Goal: Task Accomplishment & Management: Manage account settings

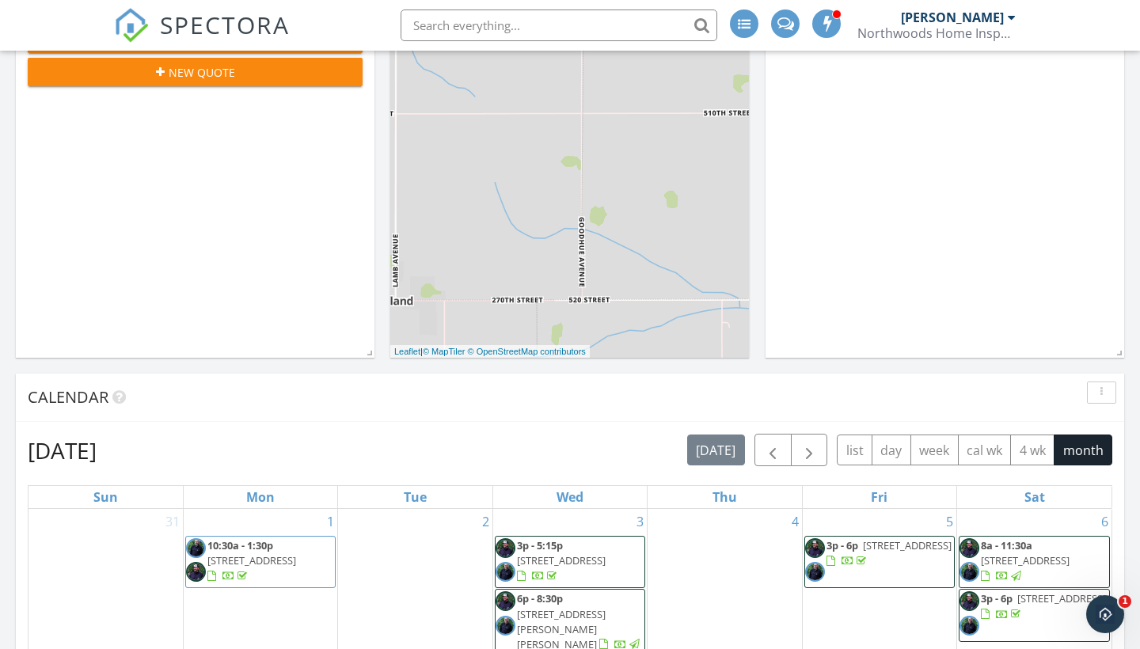
scroll to position [418, 0]
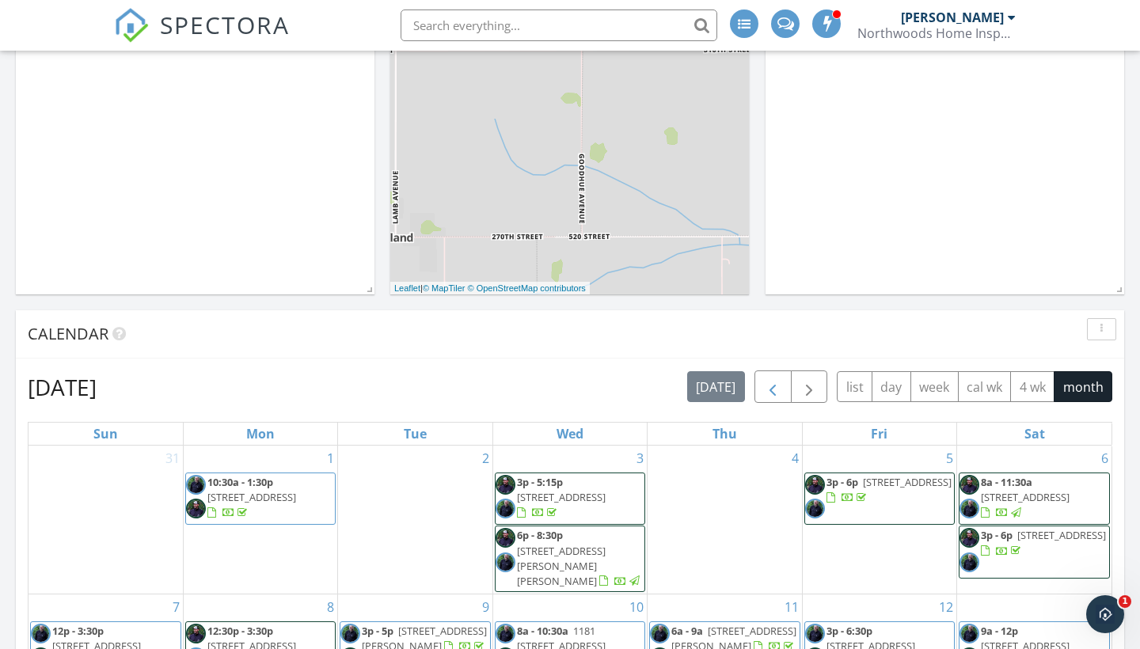
click at [775, 379] on span "button" at bounding box center [772, 388] width 19 height 19
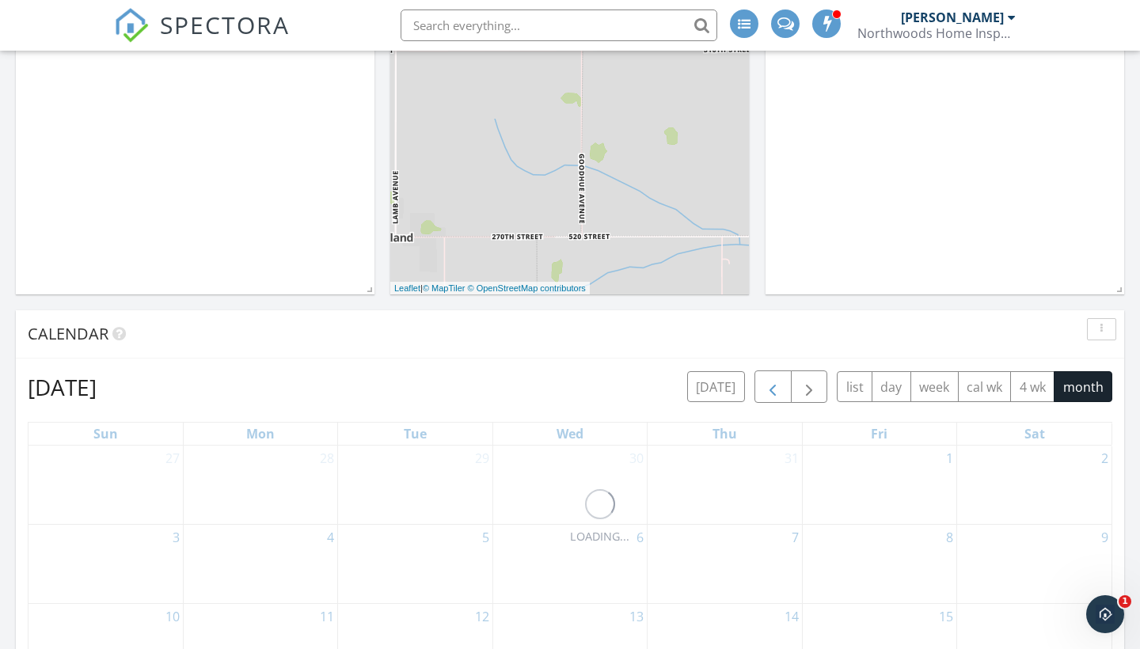
click at [775, 379] on span "button" at bounding box center [772, 388] width 19 height 19
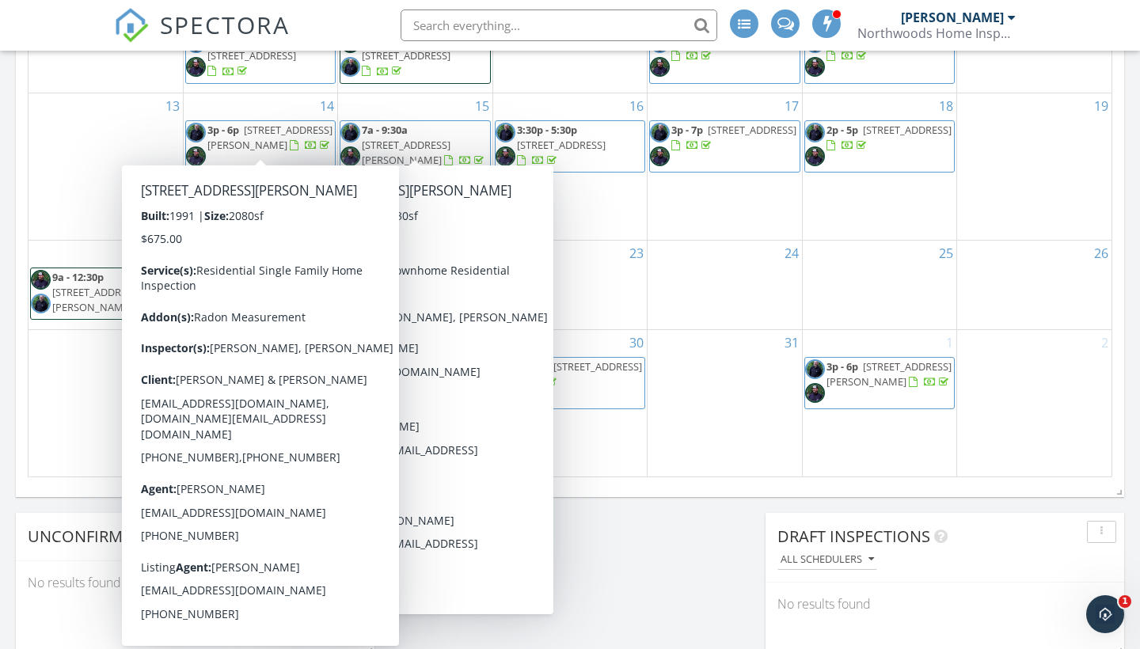
scroll to position [1018, 0]
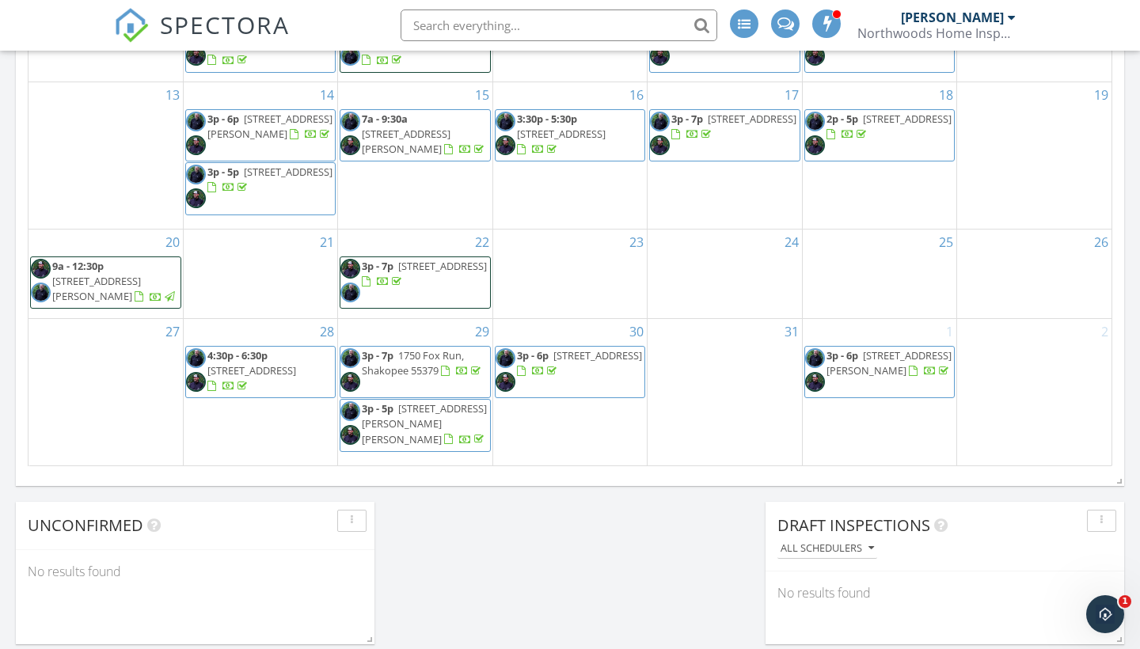
click at [653, 522] on div "Today Ryan Moore No results found New Inspection New Quote Map + − Leaflet | © …" at bounding box center [570, 474] width 1140 height 2511
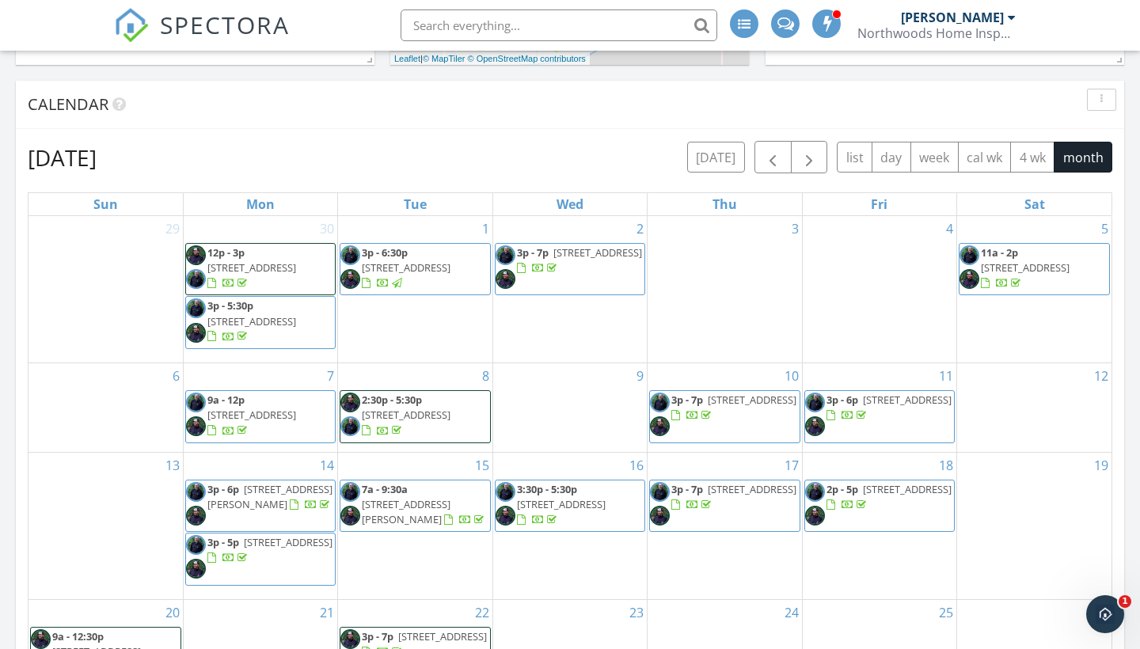
scroll to position [635, 0]
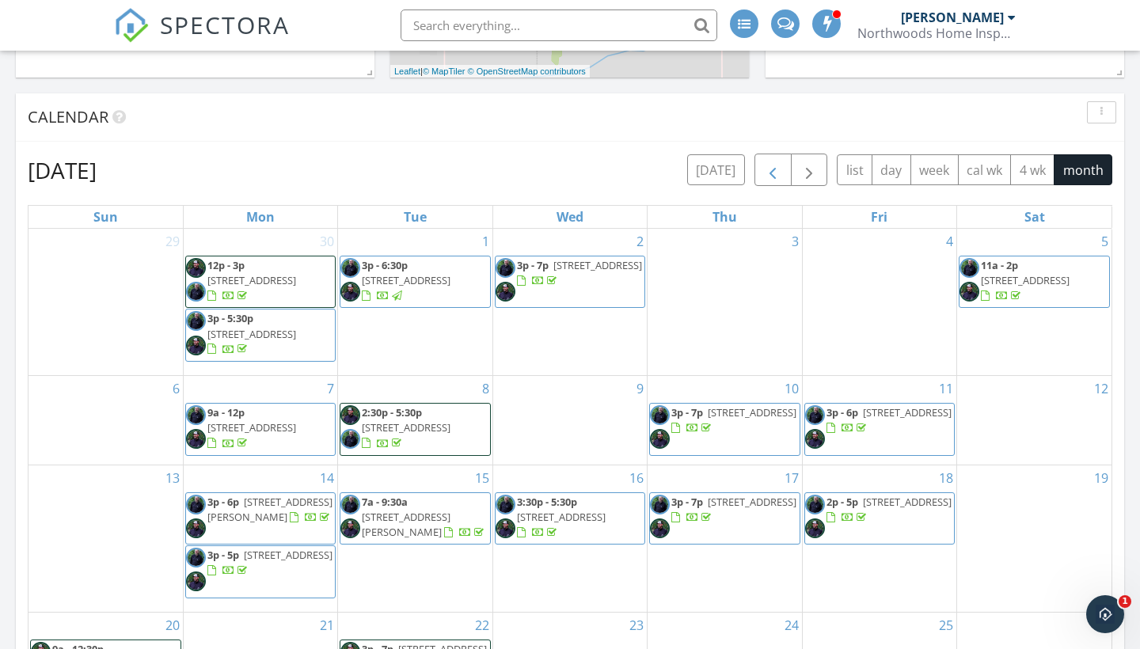
click at [761, 160] on button "button" at bounding box center [773, 170] width 37 height 32
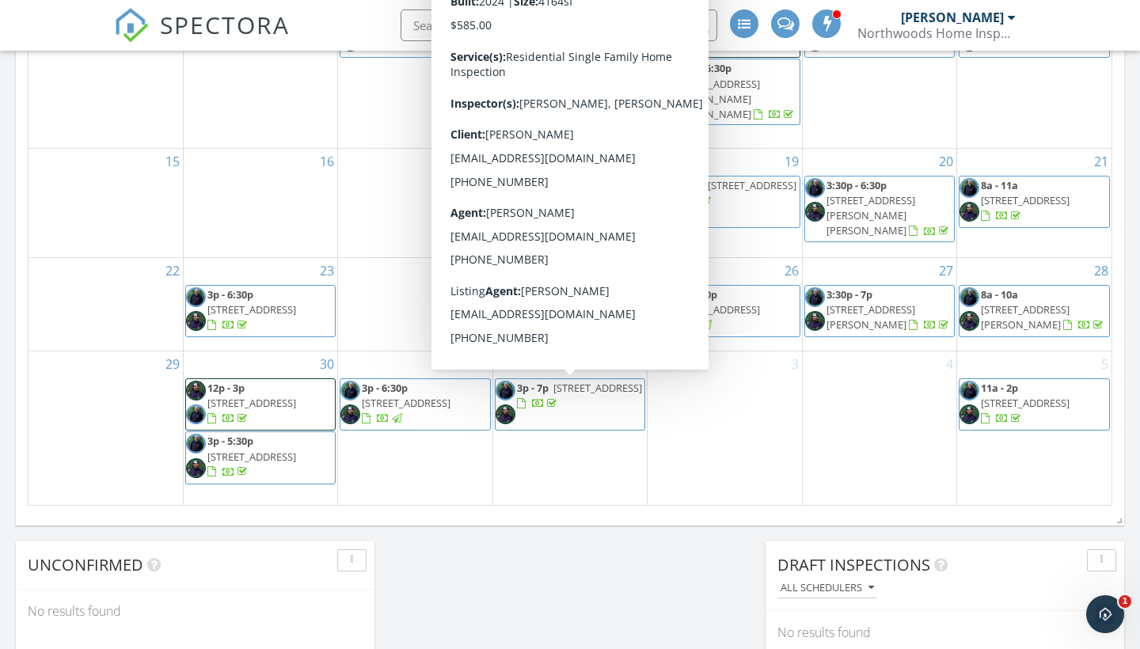
scroll to position [985, 0]
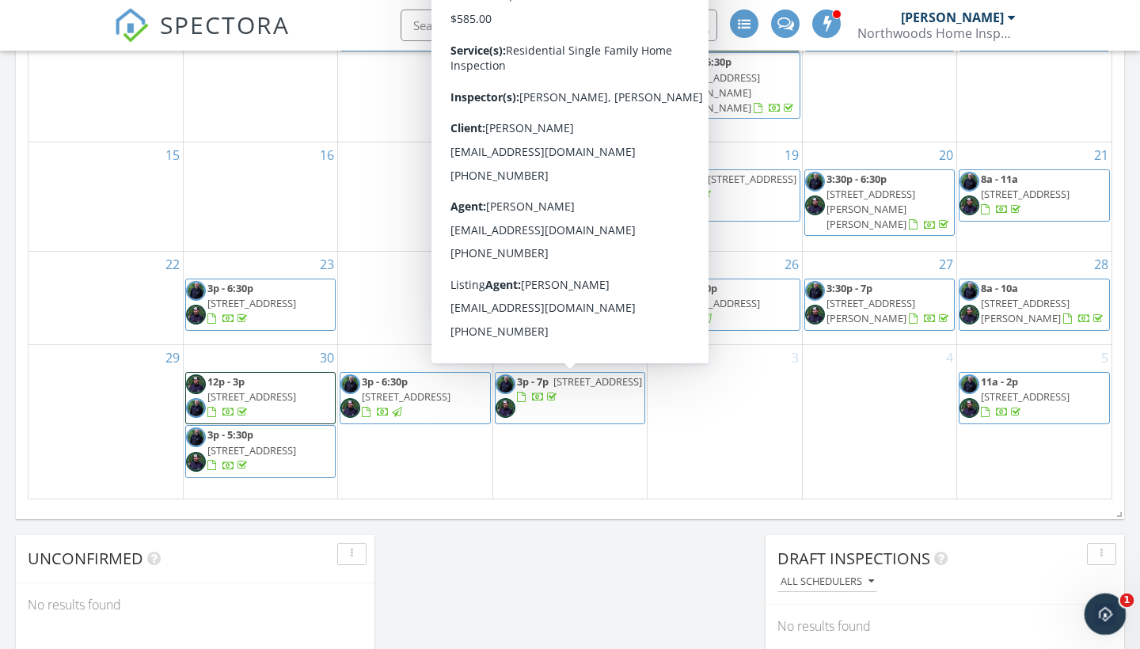
click at [1110, 612] on icon "Open Intercom Messenger" at bounding box center [1104, 613] width 26 height 26
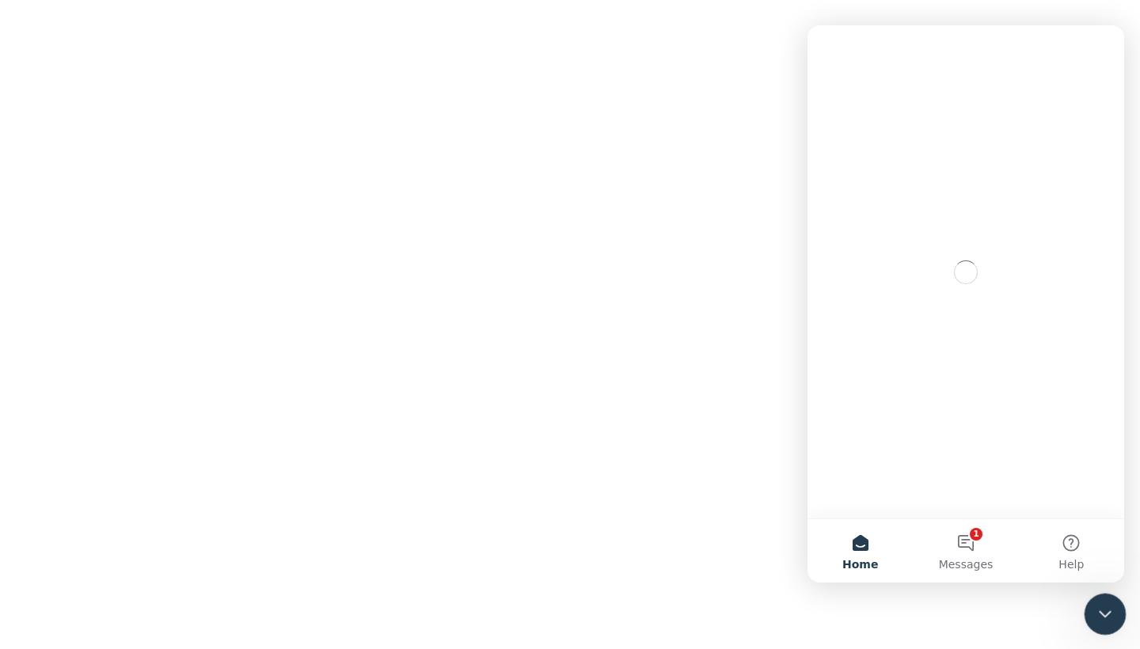
scroll to position [0, 0]
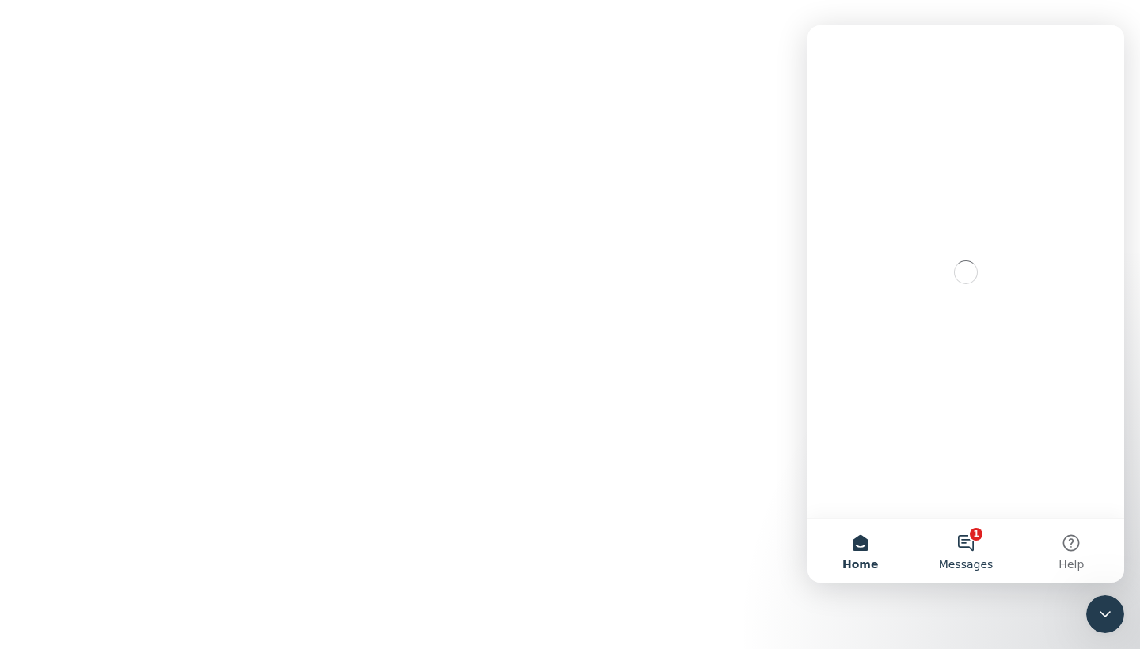
click at [976, 542] on button "1 Messages" at bounding box center [965, 551] width 105 height 63
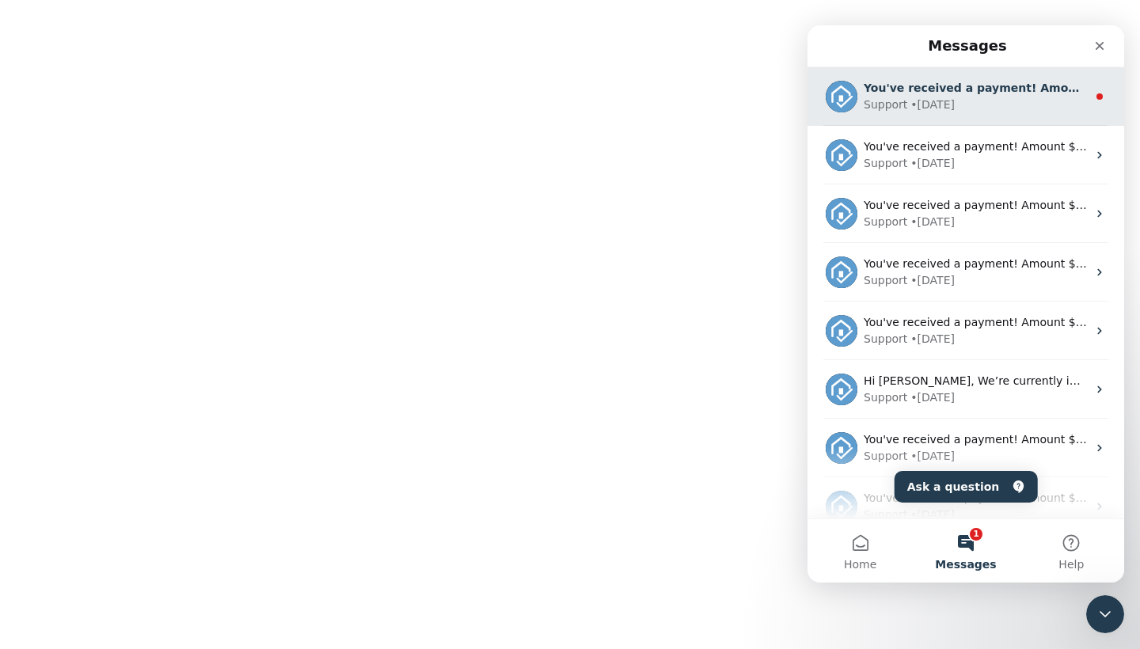
click at [1040, 110] on div "Support • 2d ago" at bounding box center [975, 105] width 223 height 17
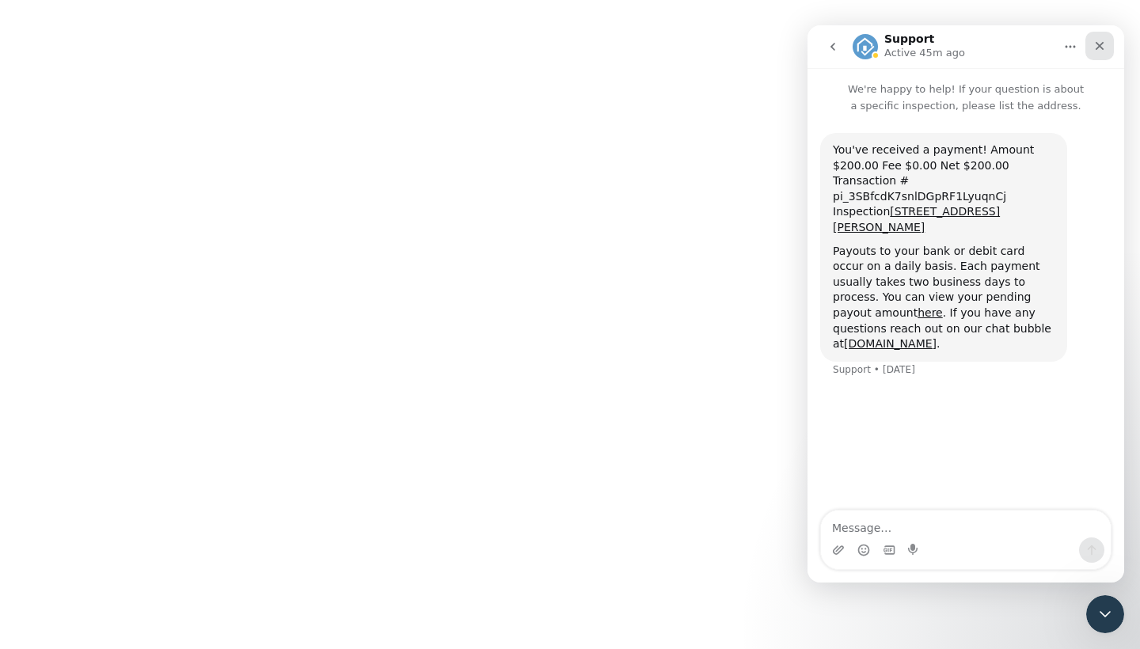
click at [1103, 48] on icon "Close" at bounding box center [1100, 46] width 13 height 13
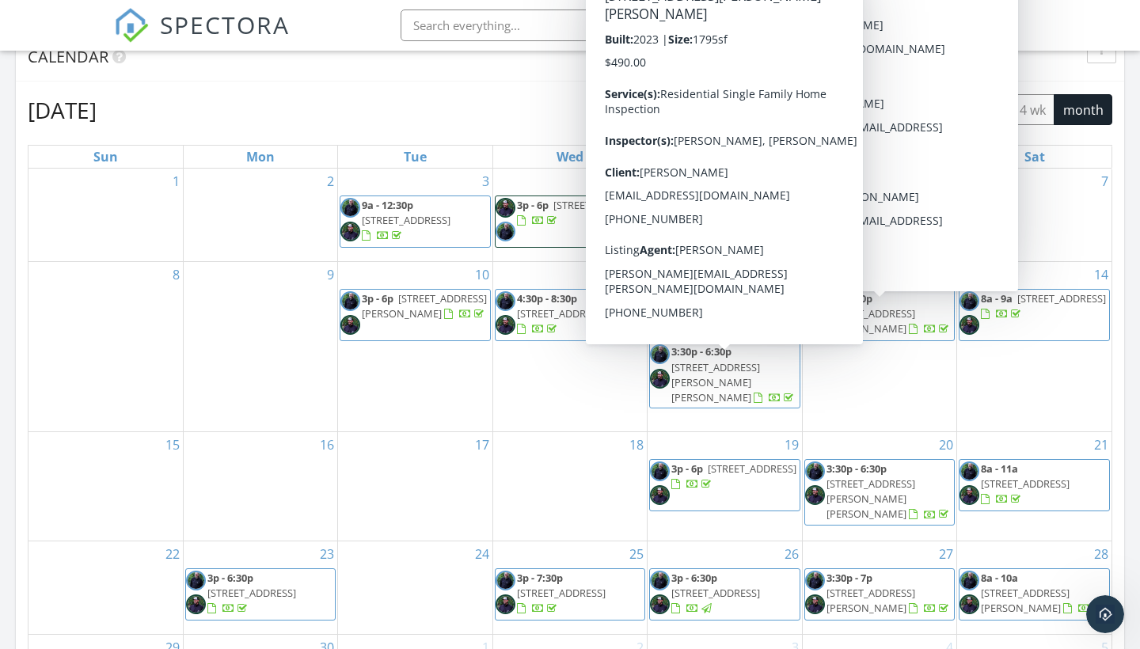
scroll to position [695, 0]
click at [373, 82] on div "June 2025 today list day week cal wk 4 wk month Sun Mon Tue Wed Thu Fri Sat 1 2…" at bounding box center [570, 442] width 1109 height 720
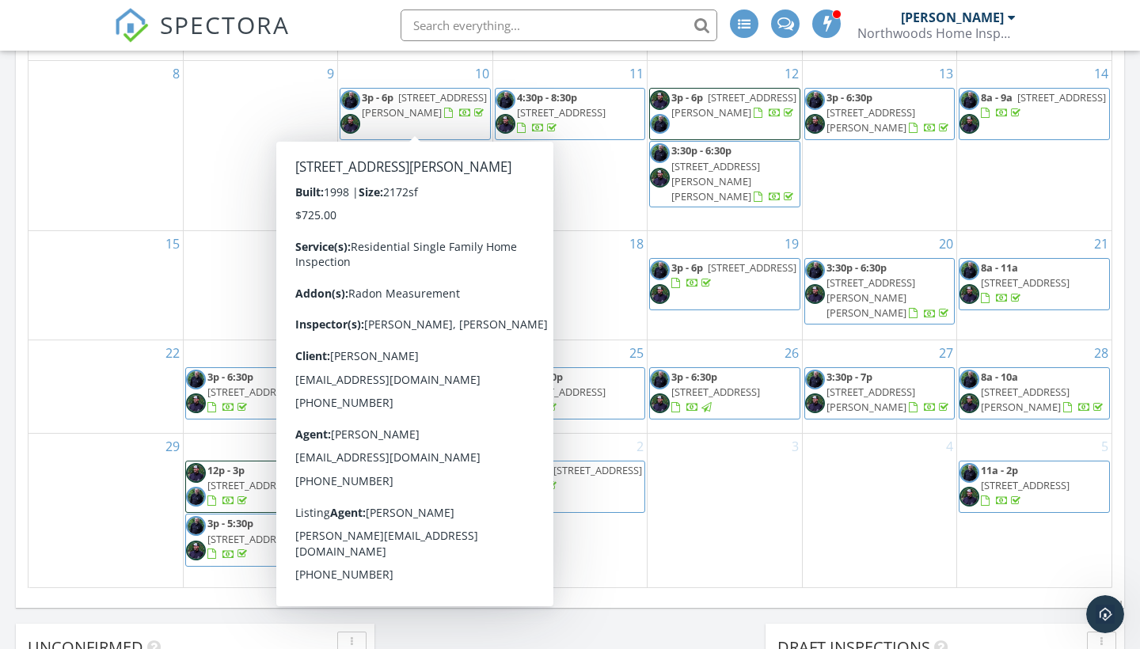
scroll to position [899, 0]
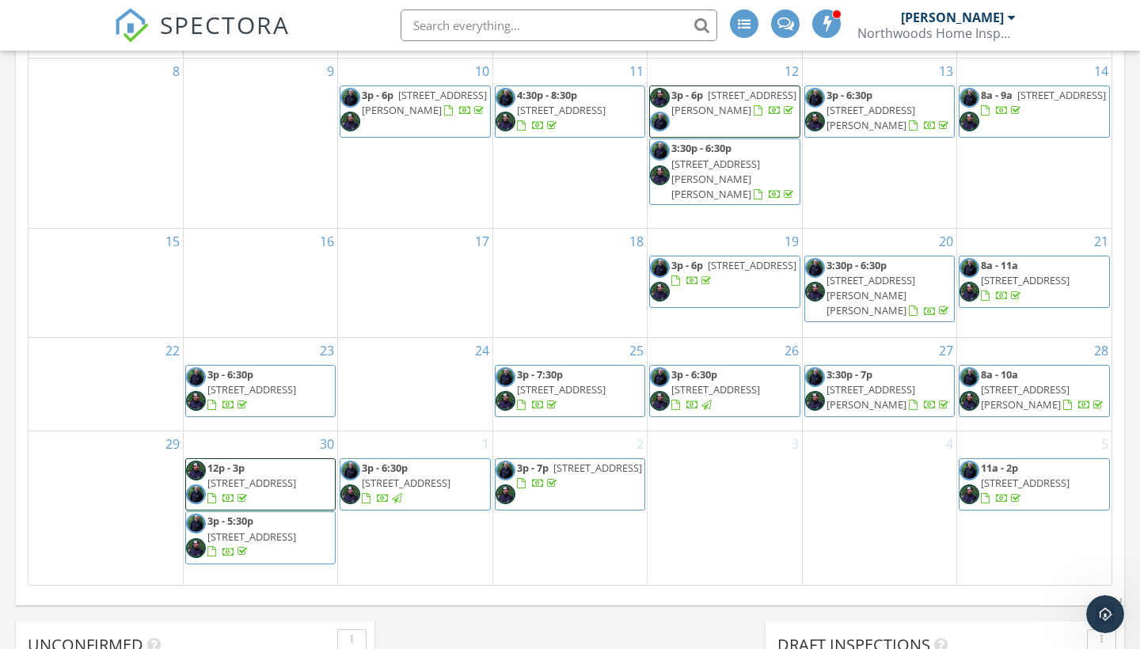
click at [1028, 267] on span "8a - 11a 2911 34th St SE, Rochester 55904" at bounding box center [1035, 282] width 150 height 48
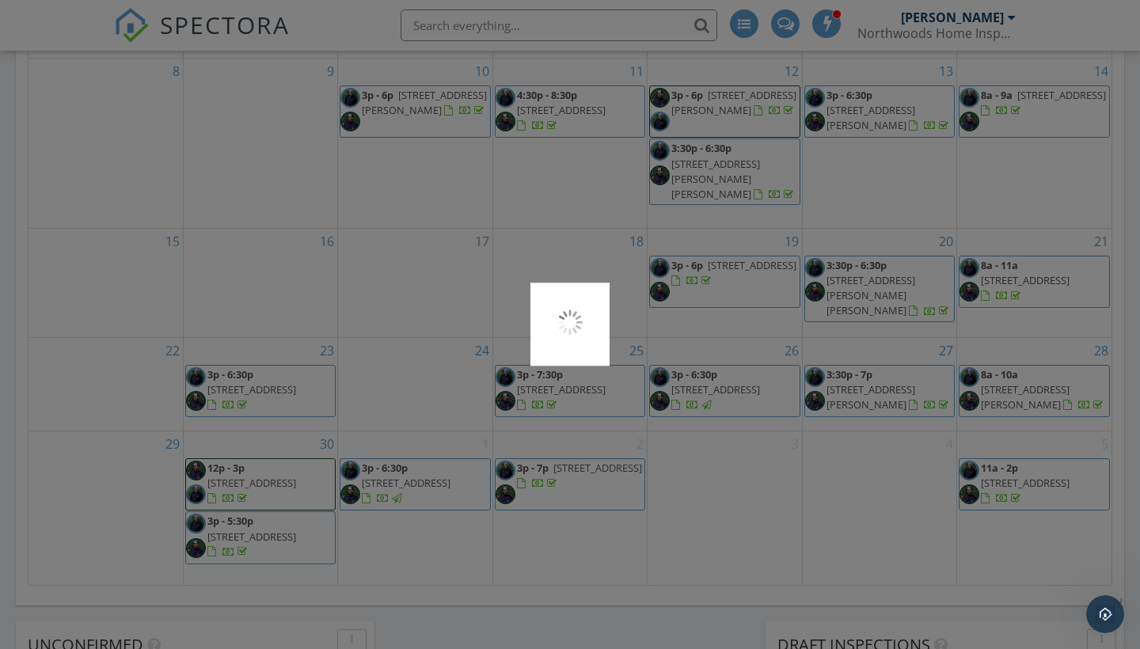
scroll to position [0, 0]
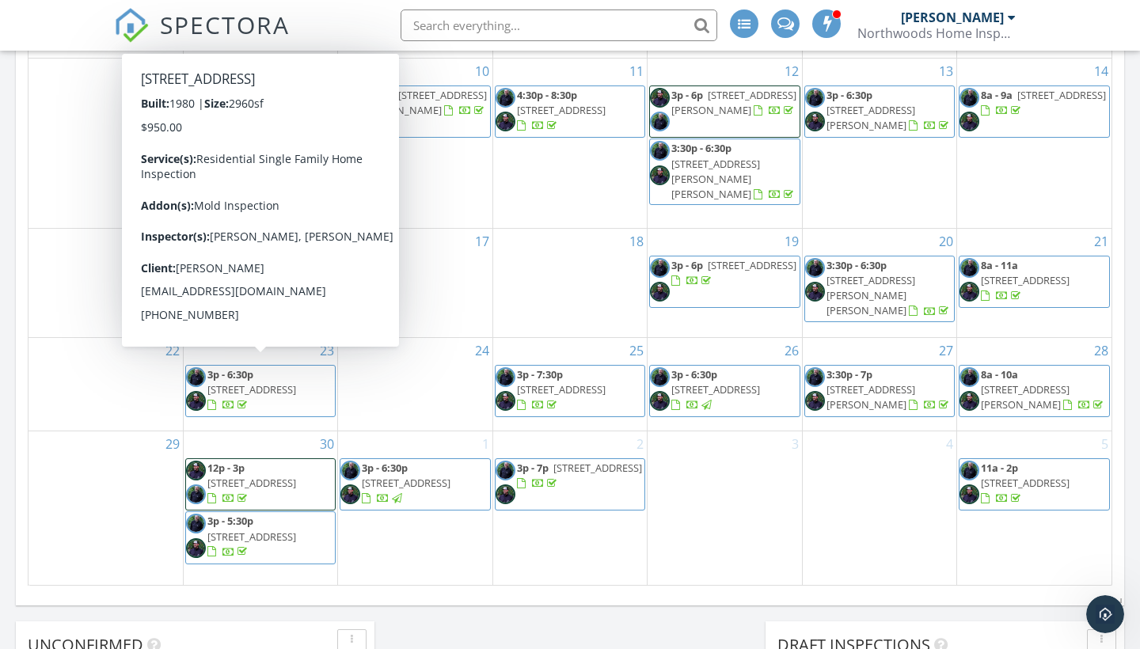
click at [268, 383] on span "4261 150th St NW, Clearwater 55320" at bounding box center [251, 390] width 89 height 14
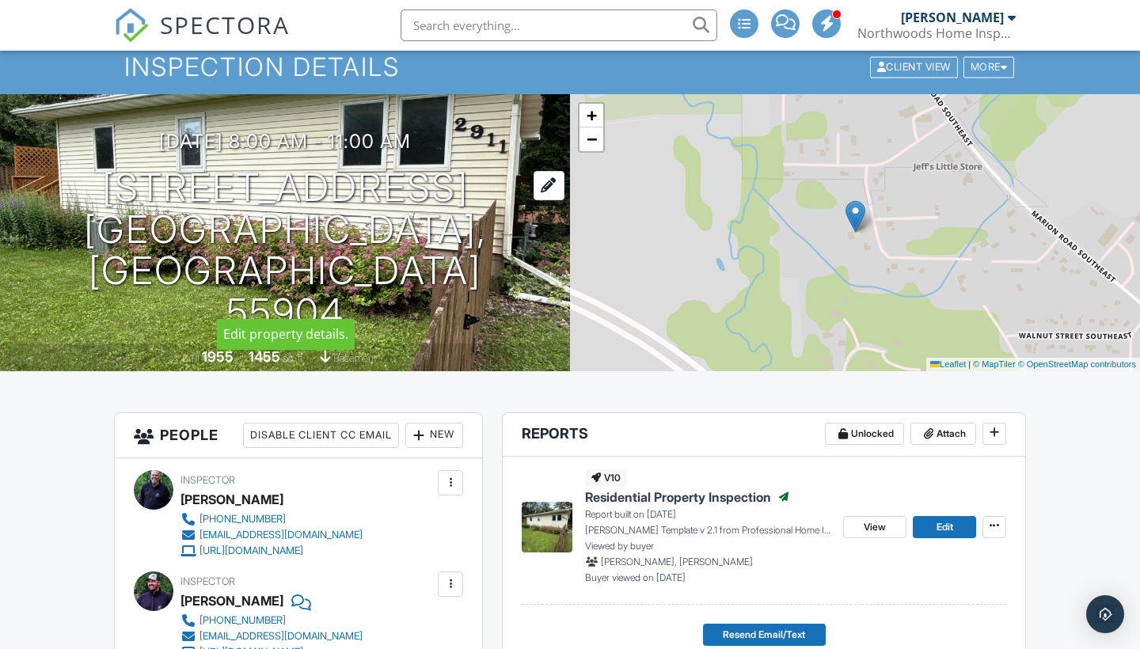
scroll to position [70, 0]
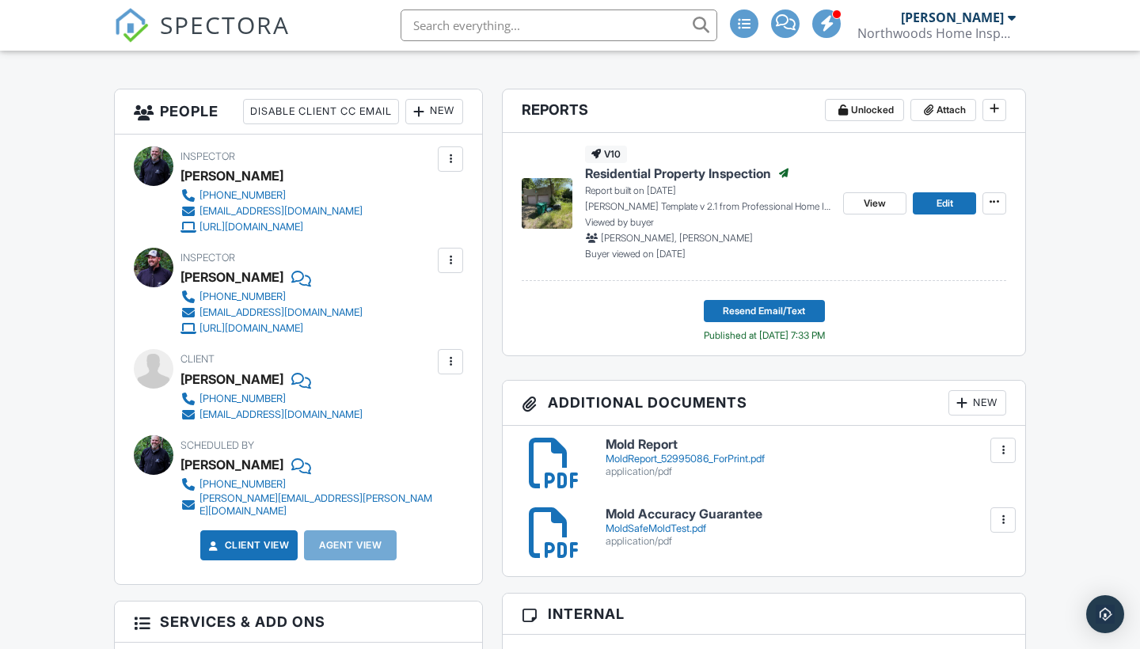
scroll to position [394, 0]
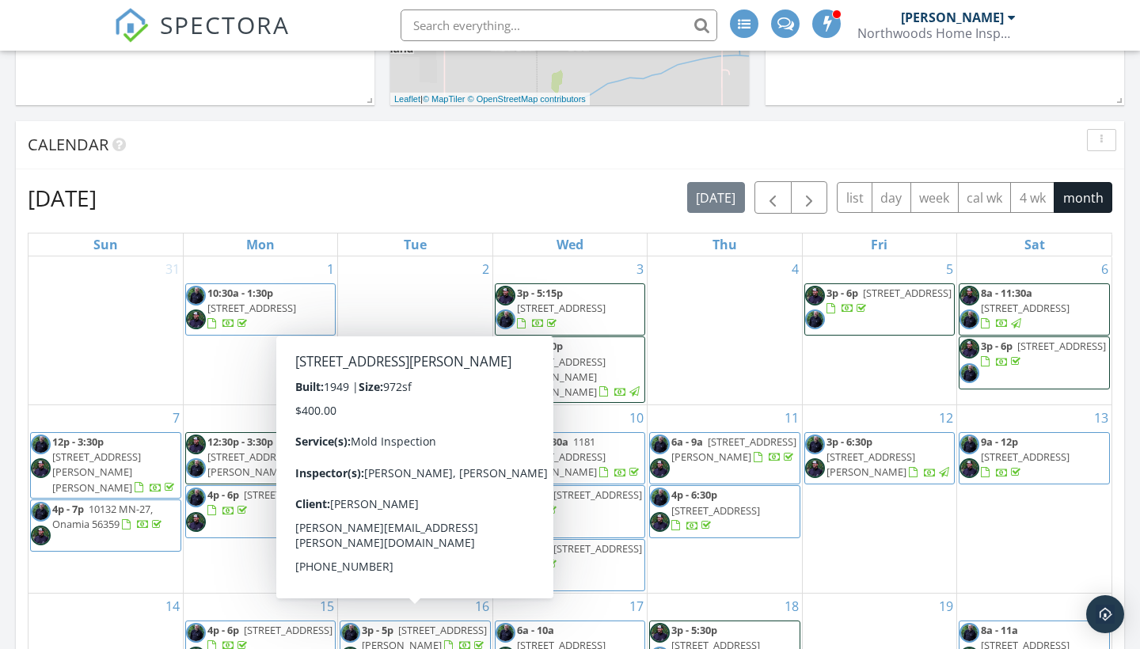
scroll to position [591, 0]
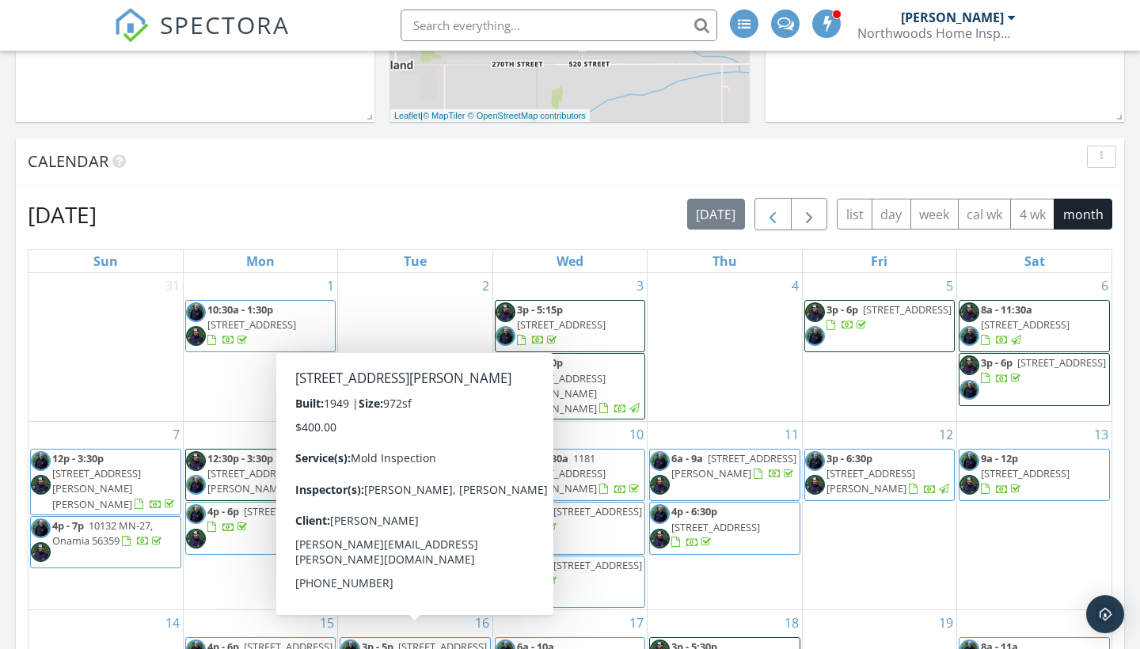
click at [781, 206] on span "button" at bounding box center [772, 215] width 19 height 19
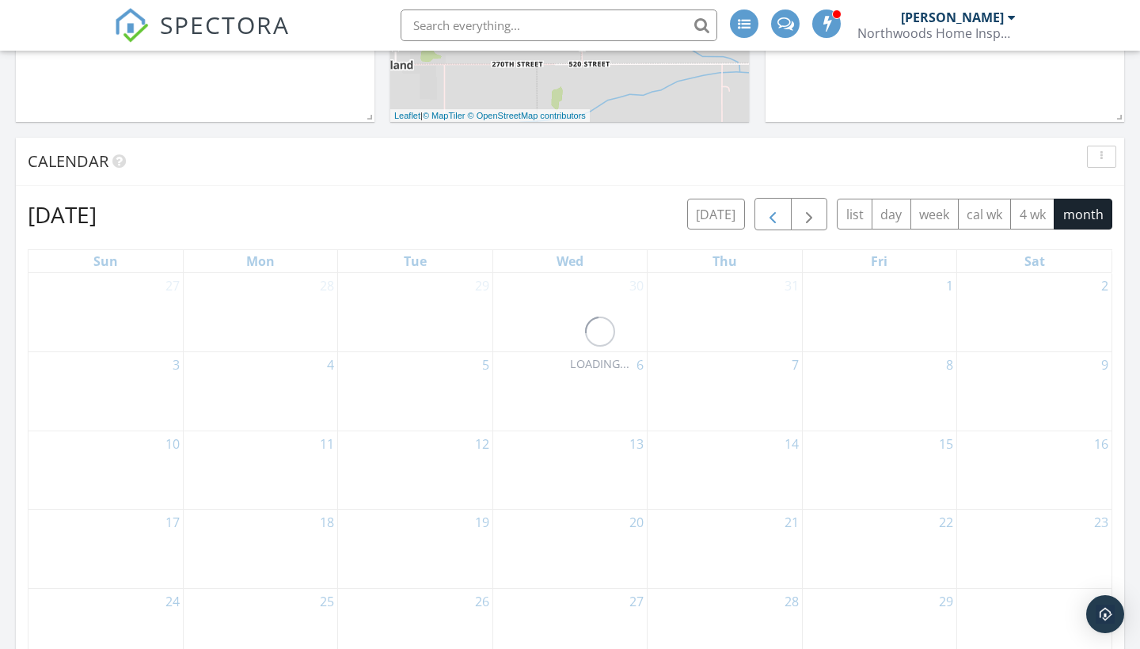
click at [781, 206] on span "button" at bounding box center [772, 215] width 19 height 19
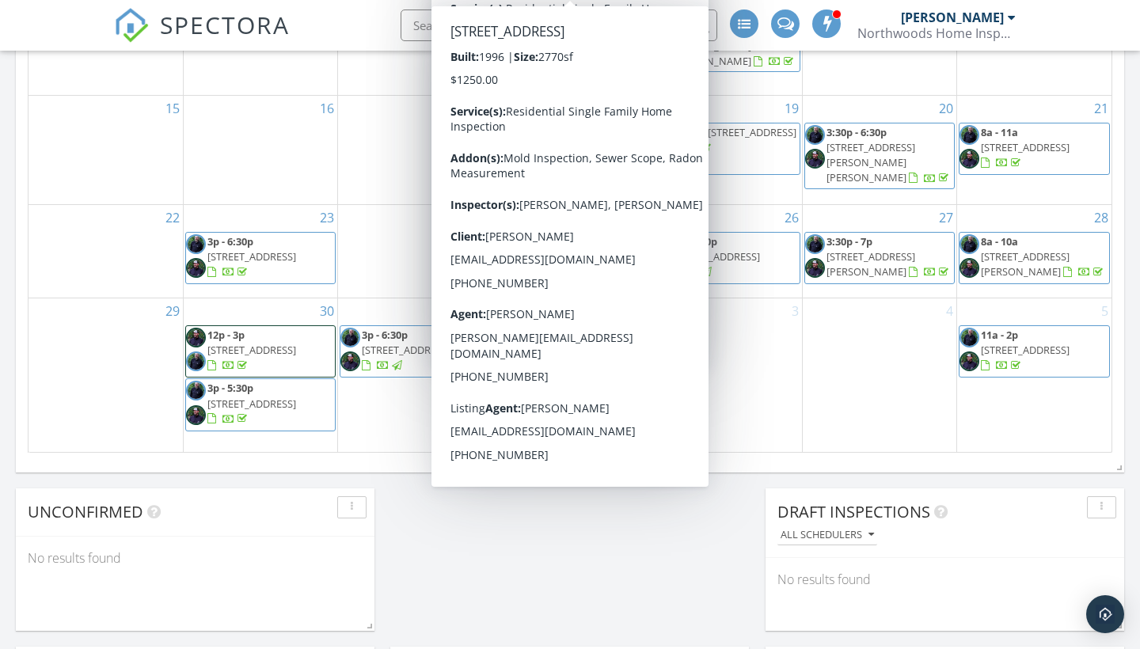
scroll to position [1033, 0]
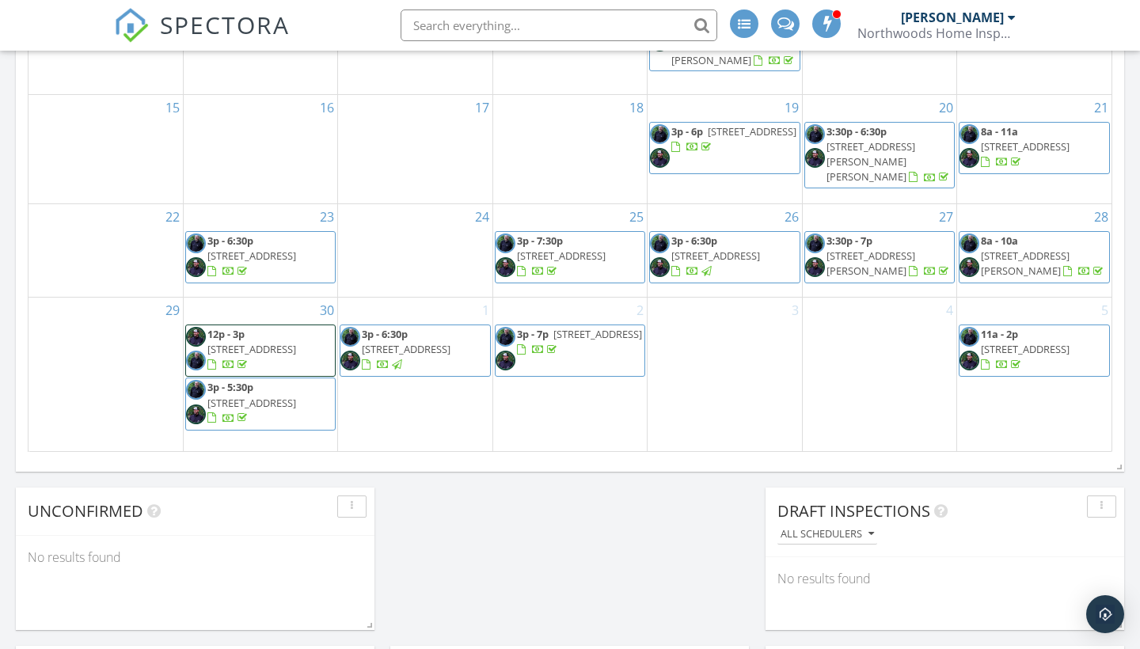
click at [529, 564] on div "Today Ryan Moore No results found New Inspection New Quote Map + − Leaflet | © …" at bounding box center [570, 460] width 1140 height 2511
click at [588, 249] on span "42340 County 50 Blvd, Wanamingo 55983" at bounding box center [561, 256] width 89 height 14
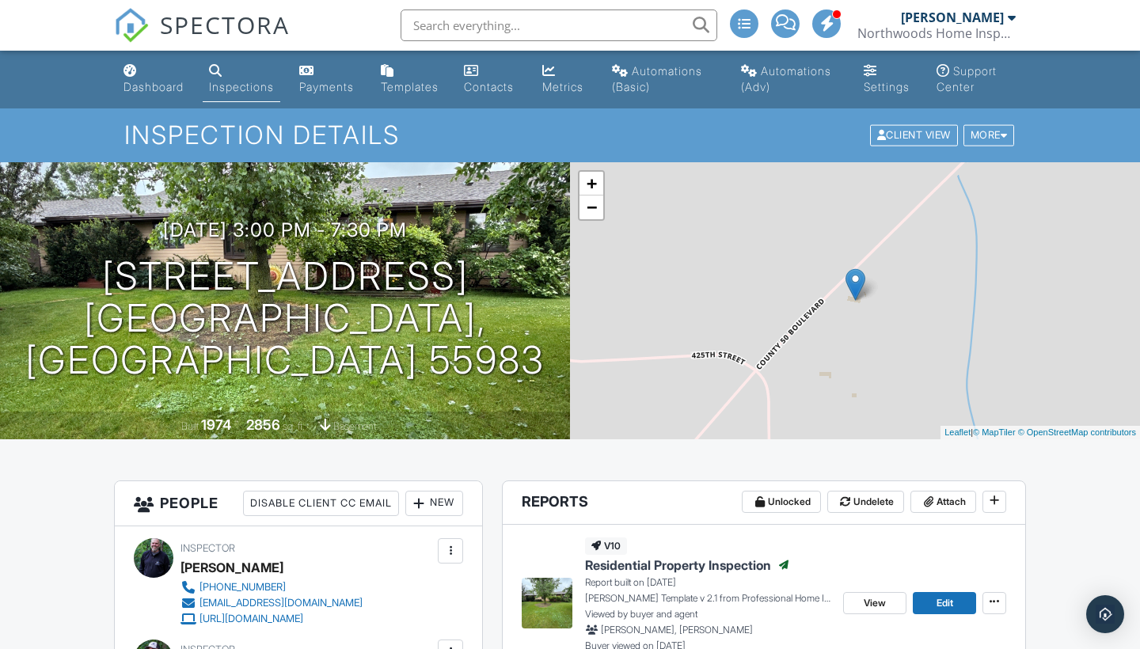
click at [540, 628] on img at bounding box center [547, 603] width 51 height 51
click at [157, 89] on div "Dashboard" at bounding box center [154, 86] width 60 height 13
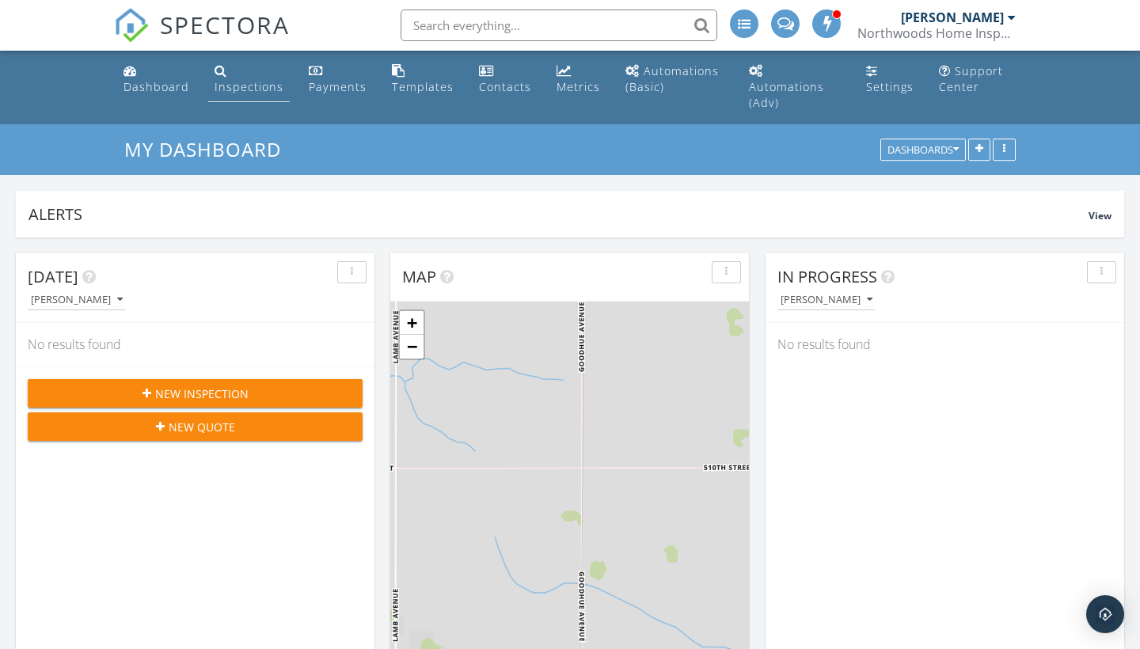
click at [234, 77] on link "Inspections" at bounding box center [249, 79] width 82 height 45
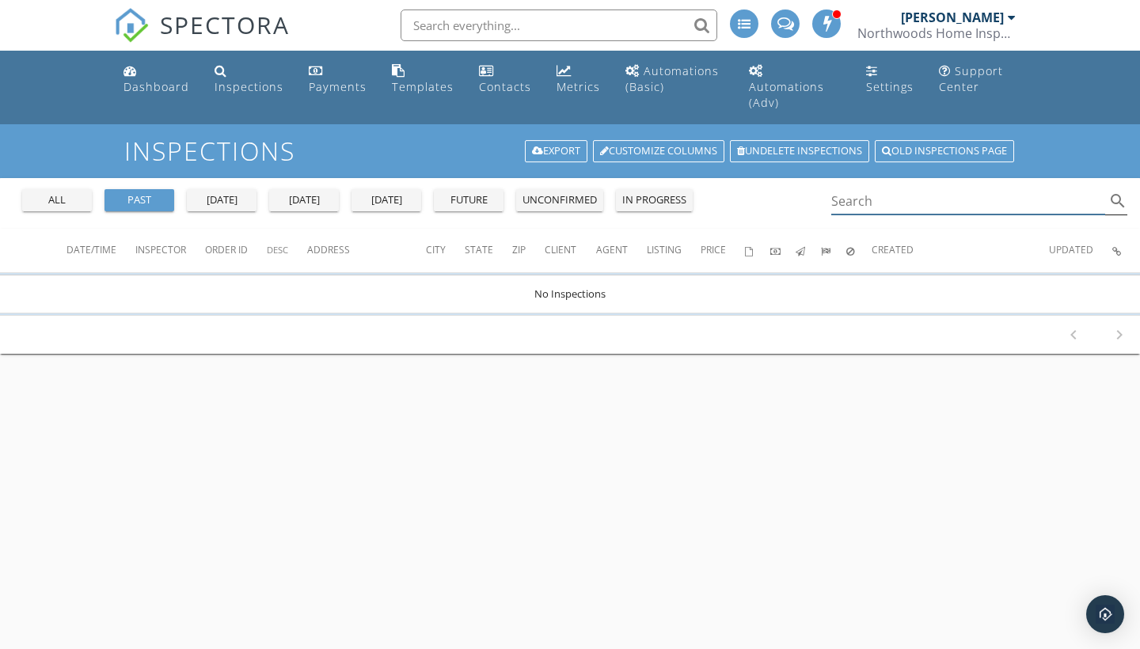
click at [881, 190] on input "Search" at bounding box center [969, 201] width 274 height 26
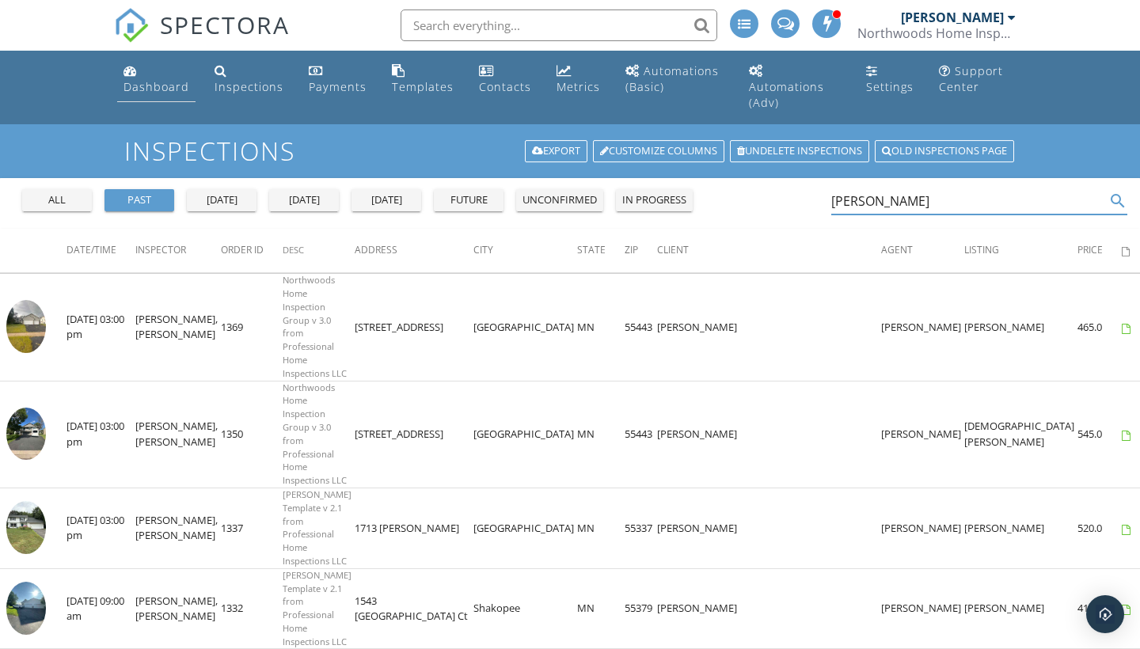
type input "[PERSON_NAME]"
click at [146, 76] on link "Dashboard" at bounding box center [156, 79] width 78 height 45
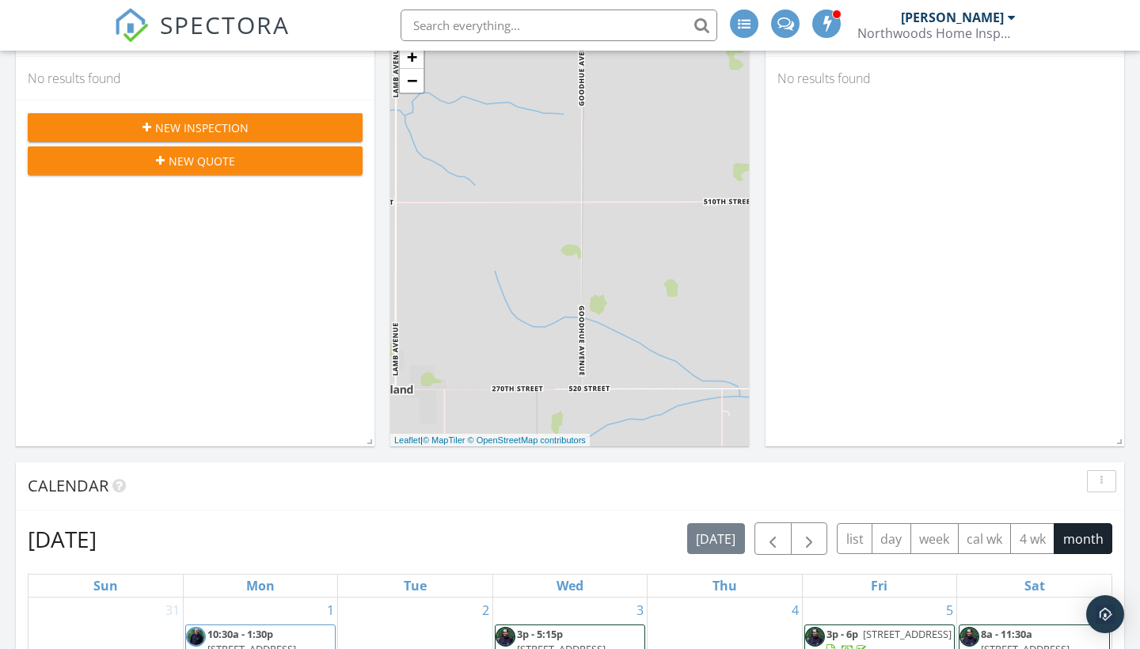
scroll to position [289, 0]
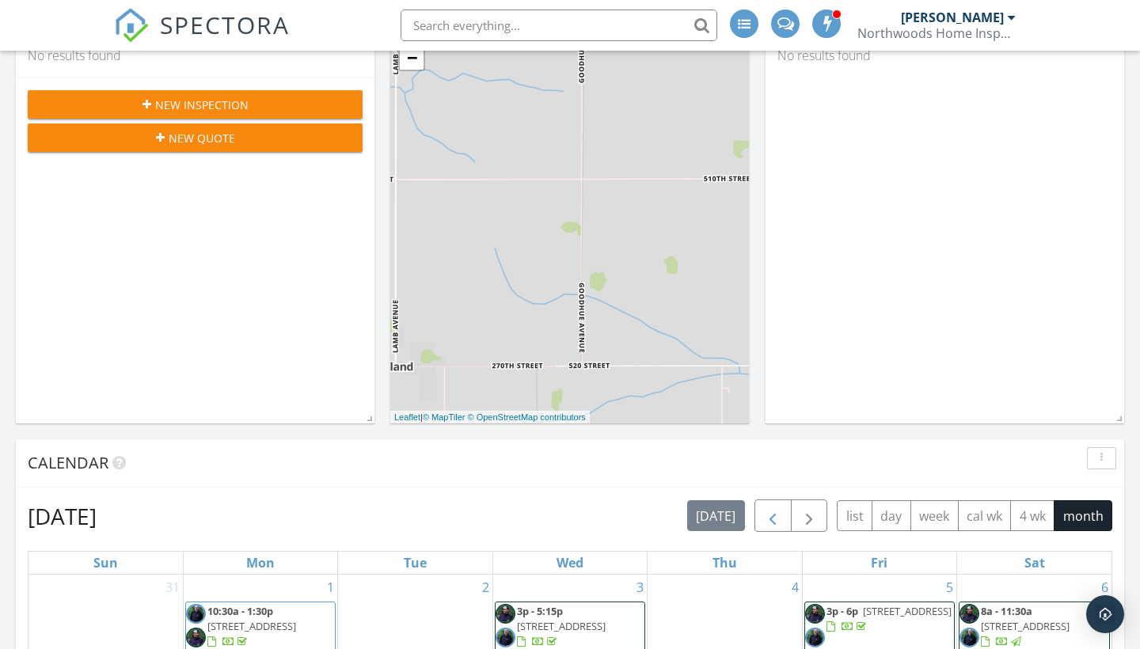
click at [778, 508] on span "button" at bounding box center [772, 517] width 19 height 19
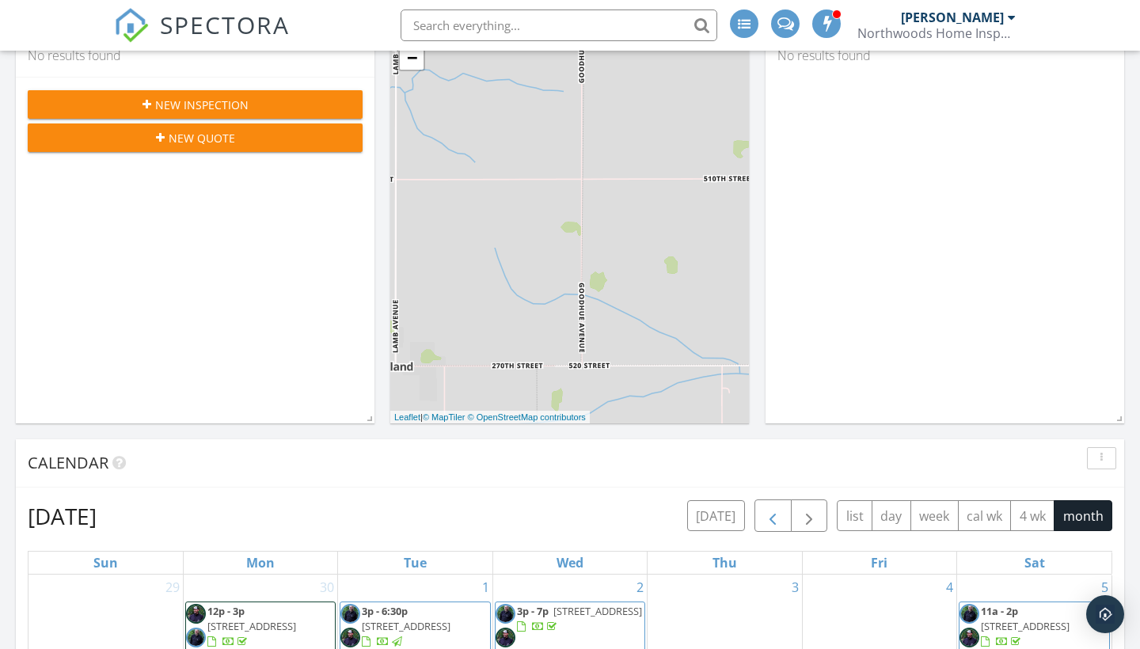
click at [778, 508] on span "button" at bounding box center [772, 517] width 19 height 19
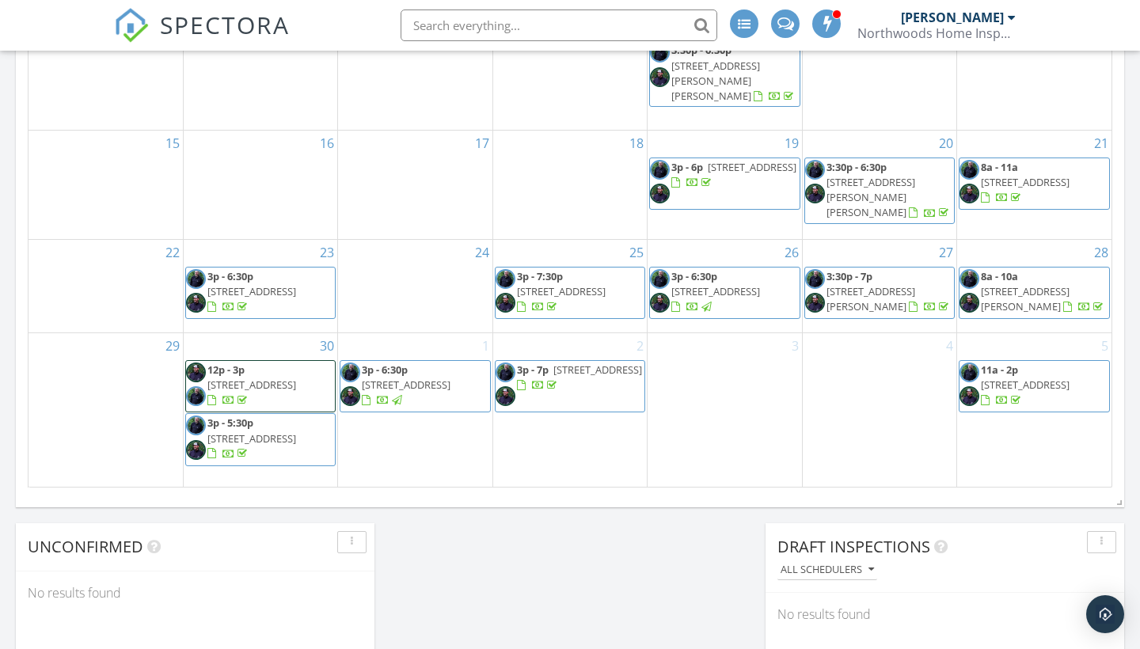
scroll to position [999, 0]
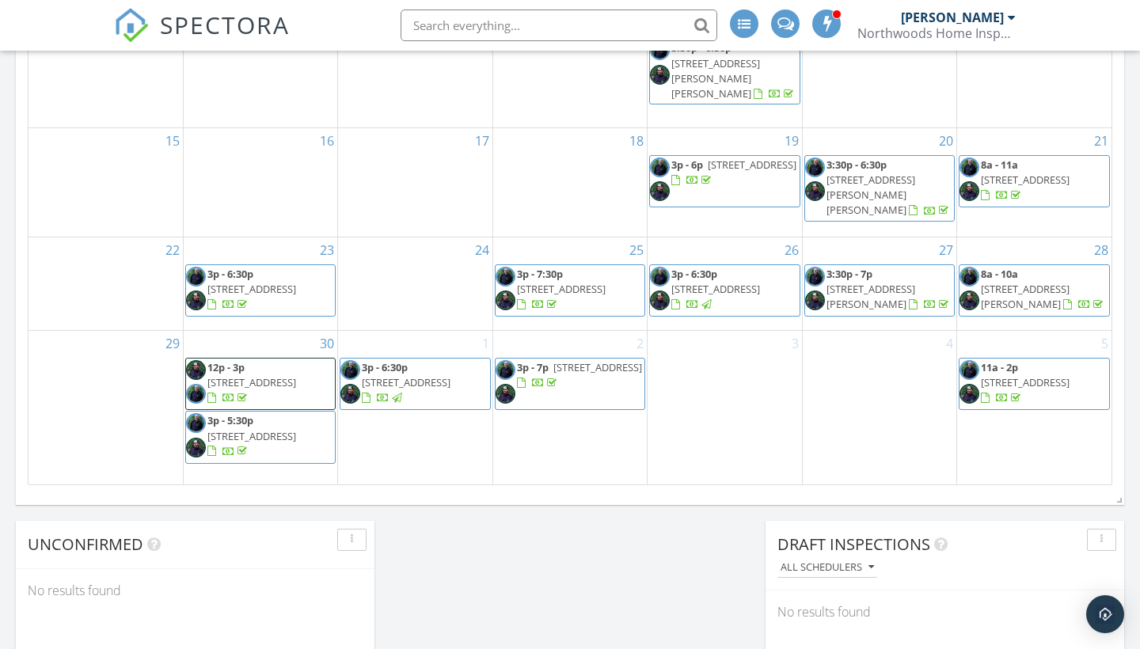
click at [727, 270] on span "3p - 6:30p 3021 Crescent Ln NW, Rochester 55901" at bounding box center [724, 291] width 149 height 48
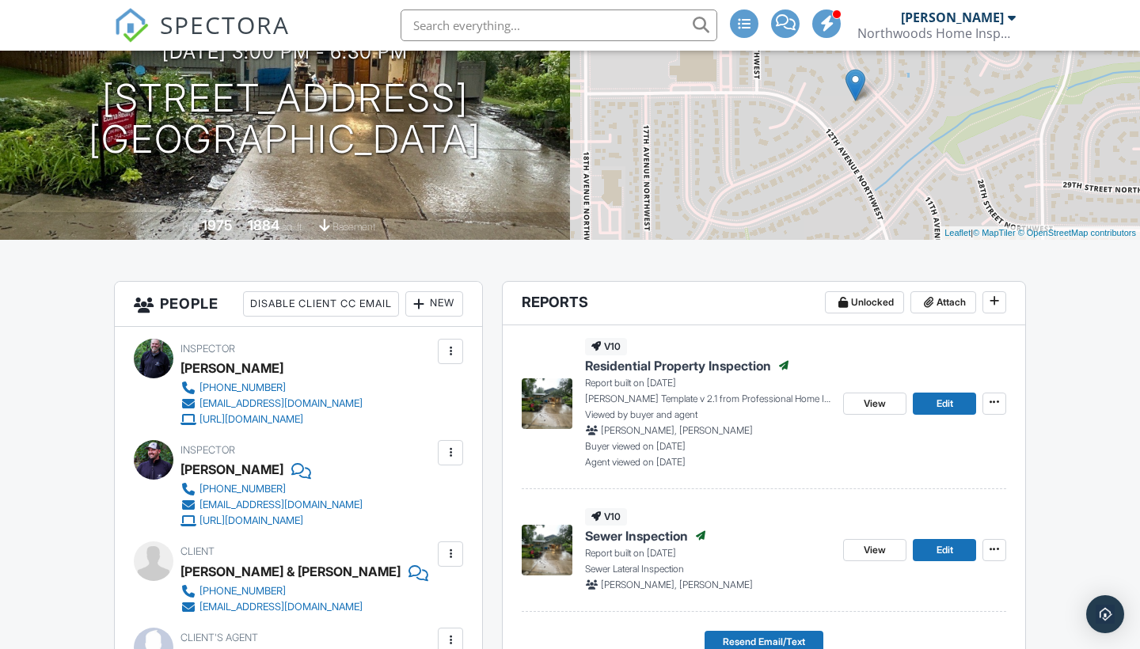
scroll to position [192, 0]
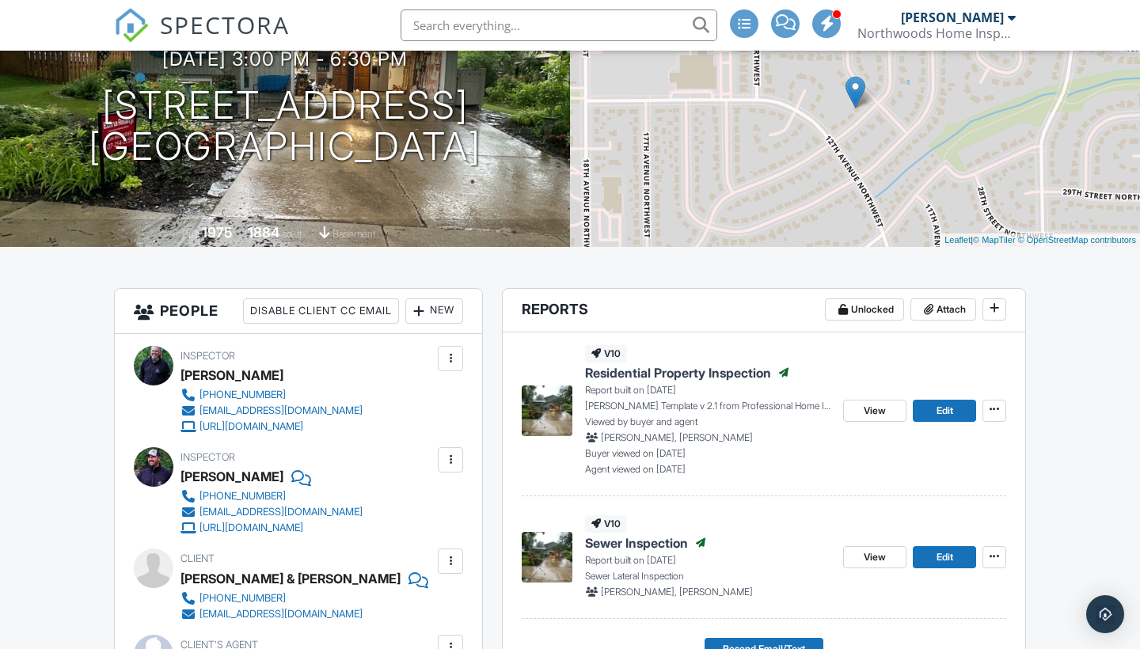
click at [559, 428] on img at bounding box center [547, 411] width 51 height 51
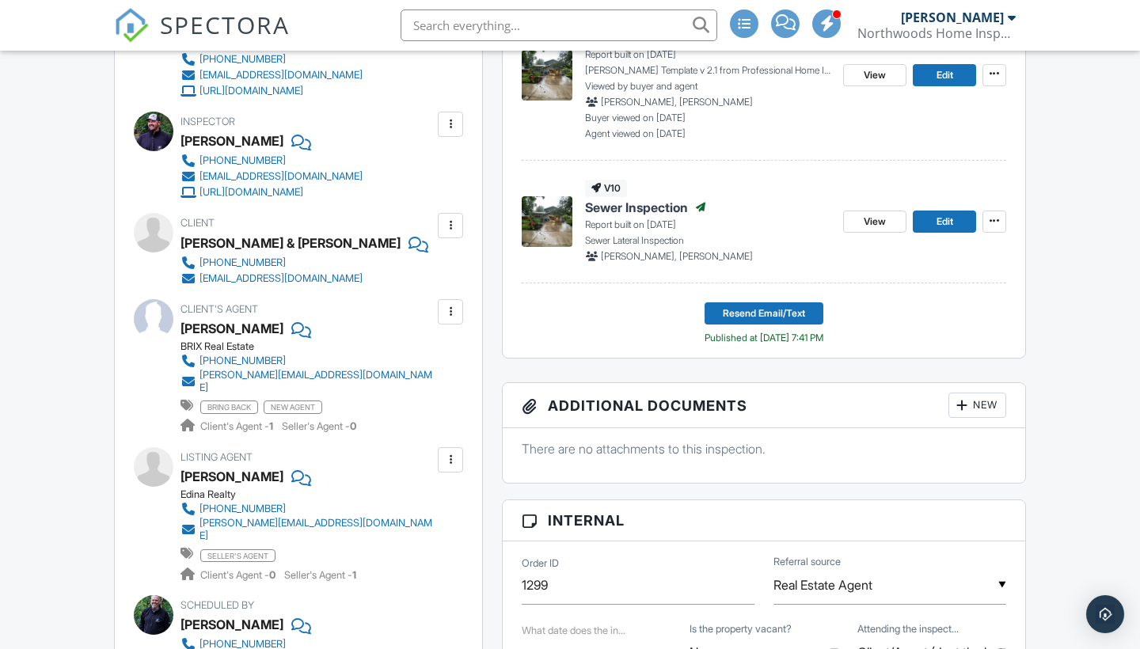
scroll to position [530, 0]
